Goal: Find specific page/section: Find specific page/section

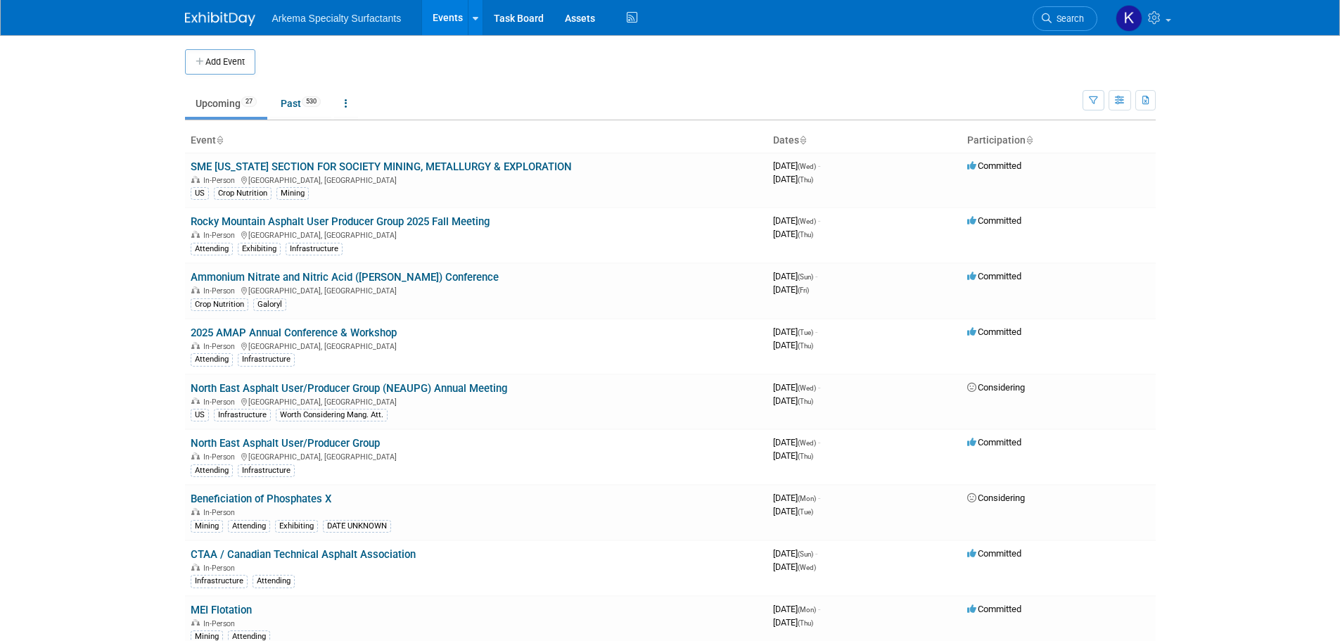
click at [1040, 6] on link "Search" at bounding box center [1065, 18] width 65 height 25
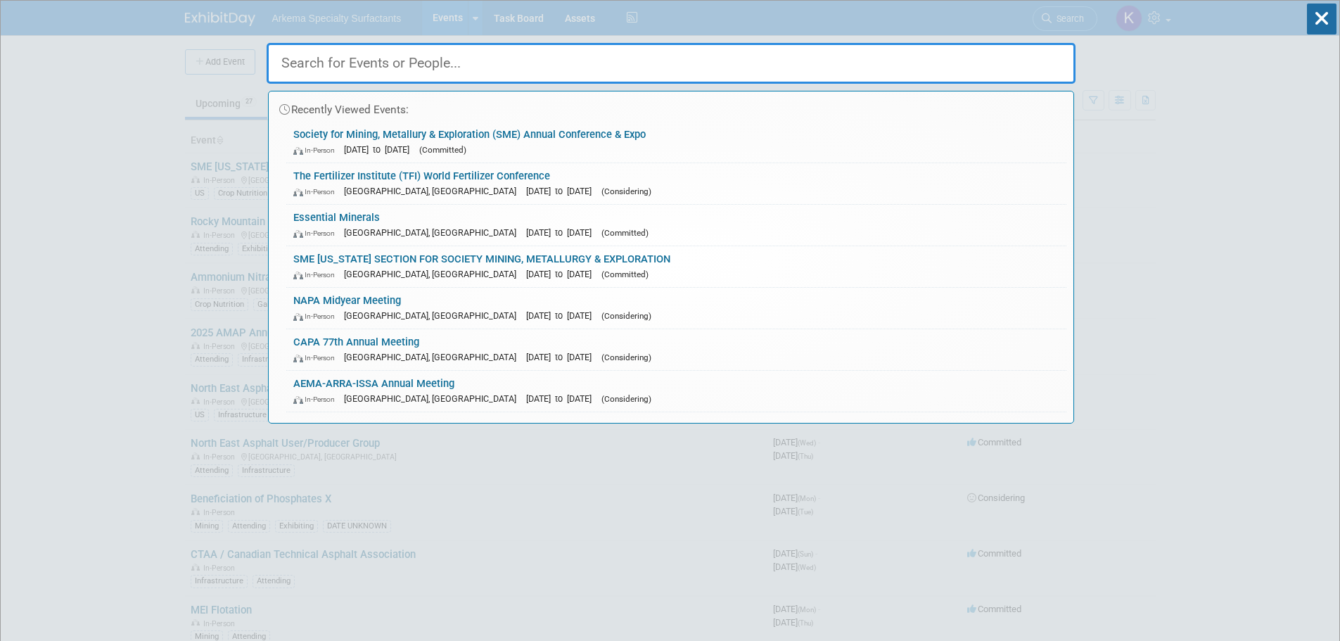
click at [652, 67] on input "text" at bounding box center [671, 63] width 809 height 41
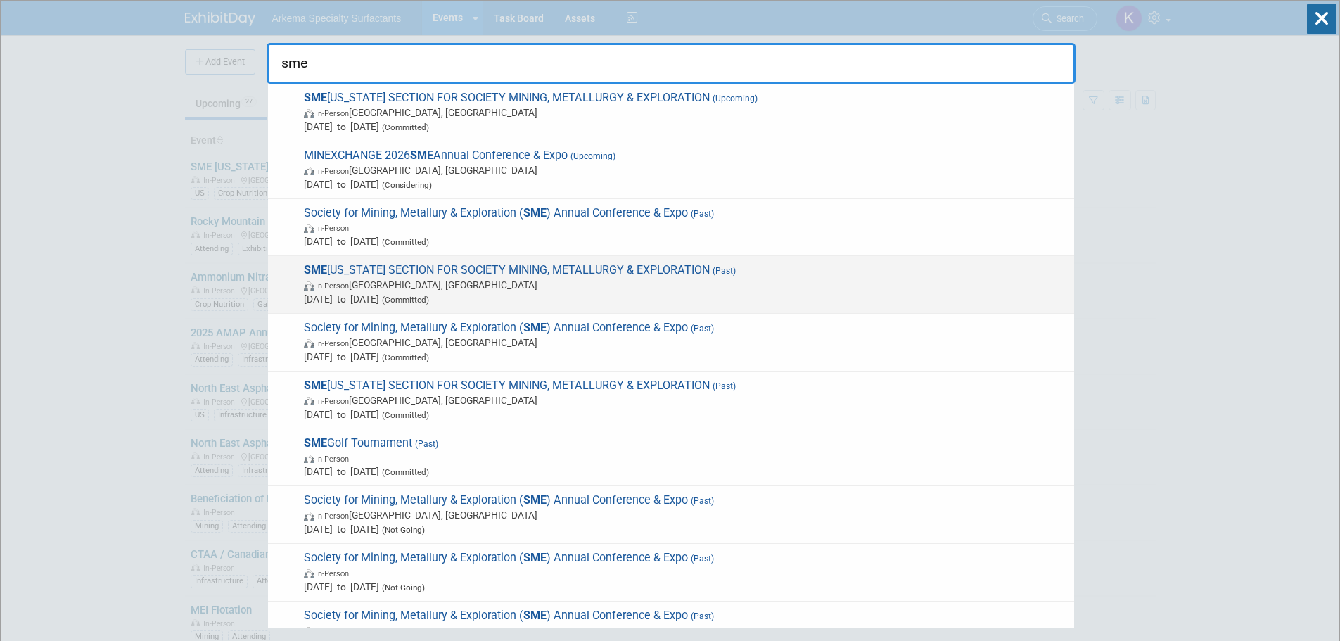
type input "sme"
click at [578, 275] on span "SME [US_STATE] SECTION FOR SOCIETY MINING, METALLURGY & EXPLORATION (Past) In-P…" at bounding box center [683, 284] width 767 height 43
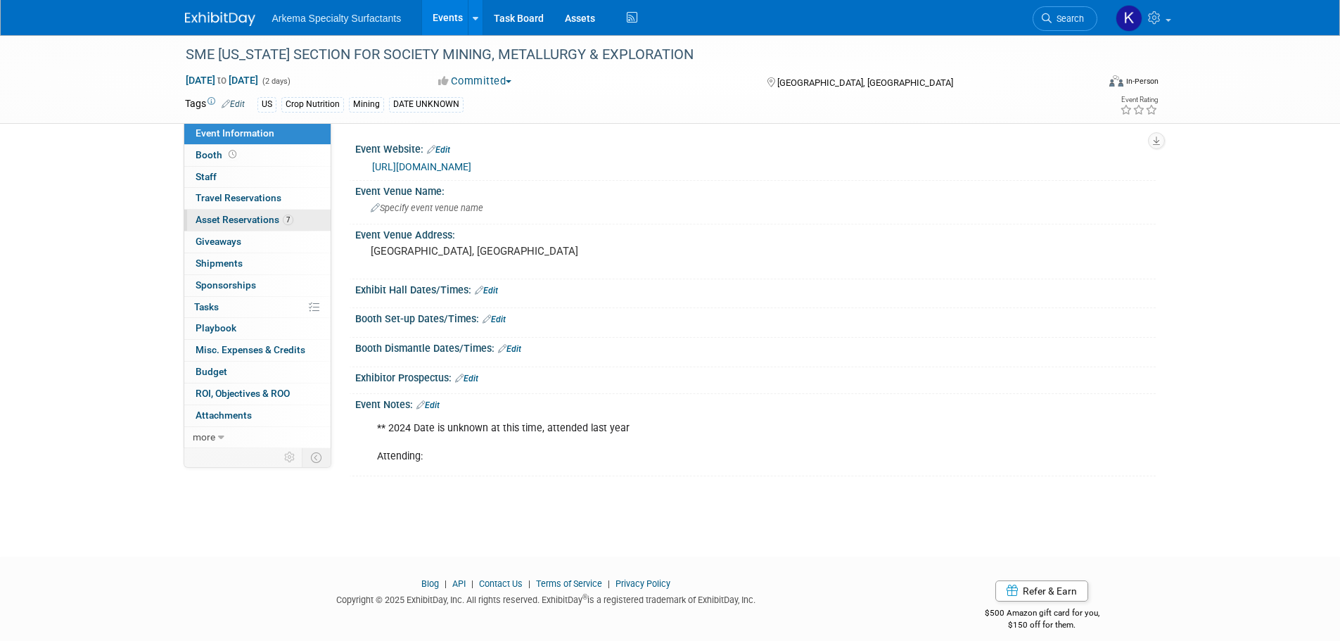
click at [250, 217] on span "Asset Reservations 7" at bounding box center [245, 219] width 98 height 11
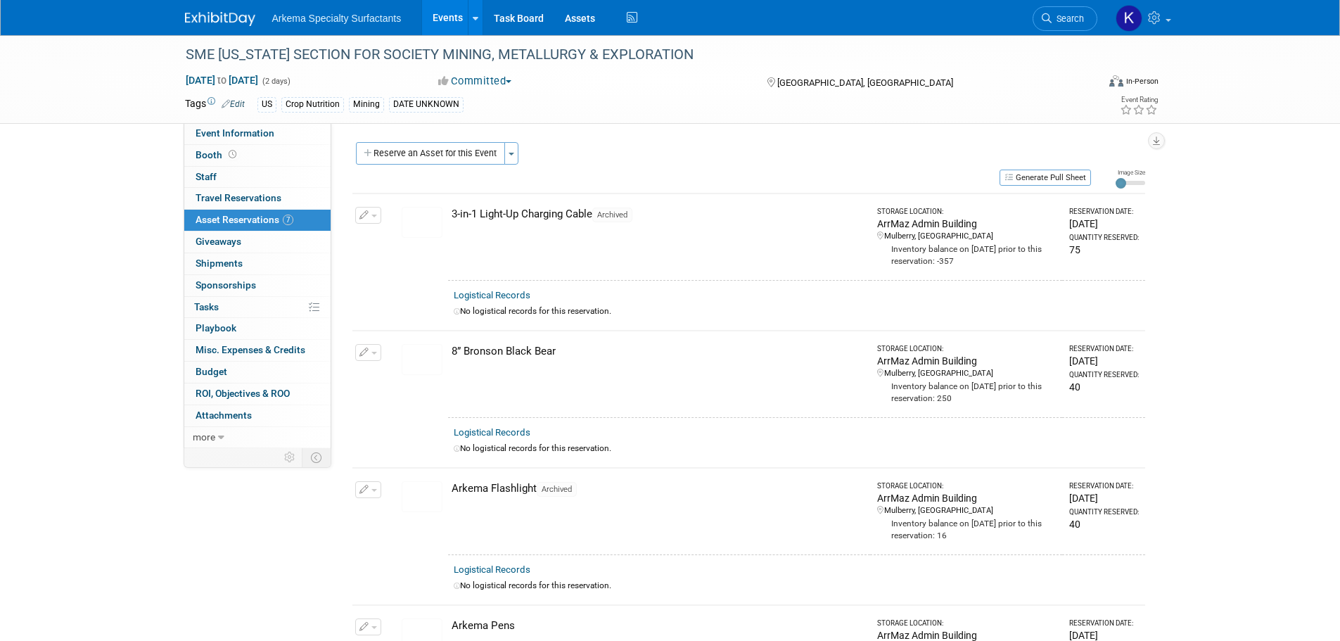
drag, startPoint x: 9, startPoint y: 205, endPoint x: 264, endPoint y: 25, distance: 312.3
click at [27, 195] on div "SME FLORIDA SECTION FOR SOCIETY MINING, METALLURGY & EXPLORATION Oct 9, 2024 to…" at bounding box center [670, 608] width 1340 height 1146
click at [215, 15] on img at bounding box center [220, 19] width 70 height 14
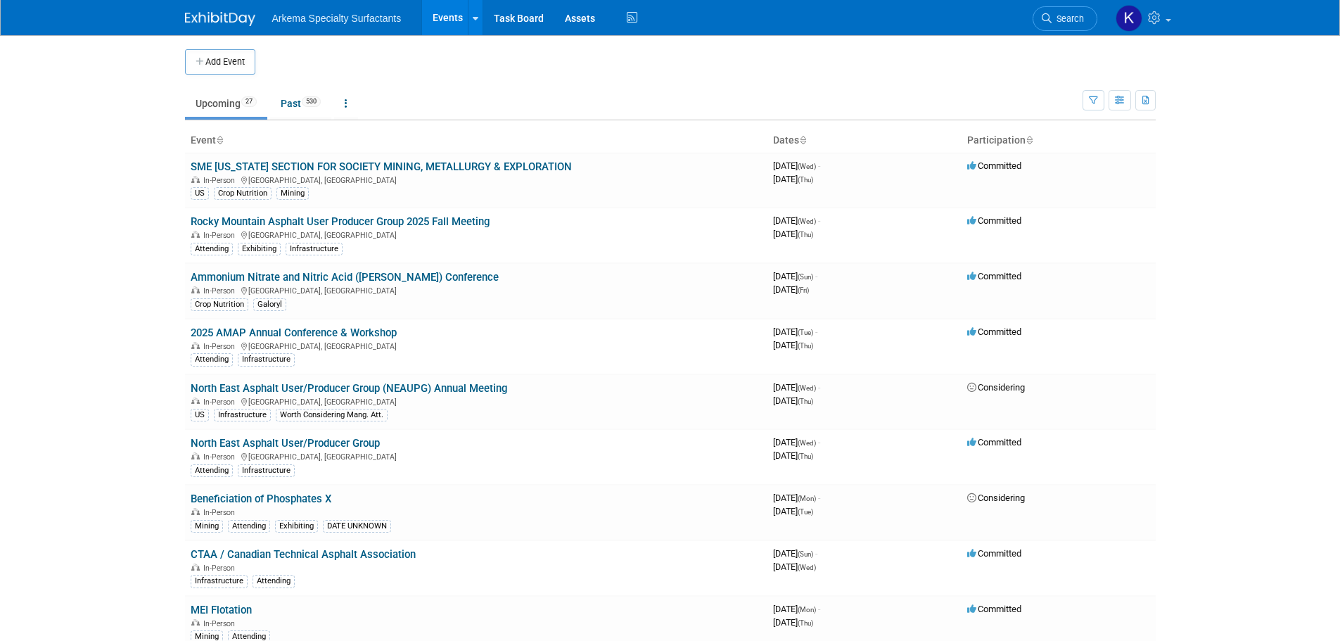
click at [447, 70] on td at bounding box center [681, 61] width 853 height 25
